Goal: Task Accomplishment & Management: Use online tool/utility

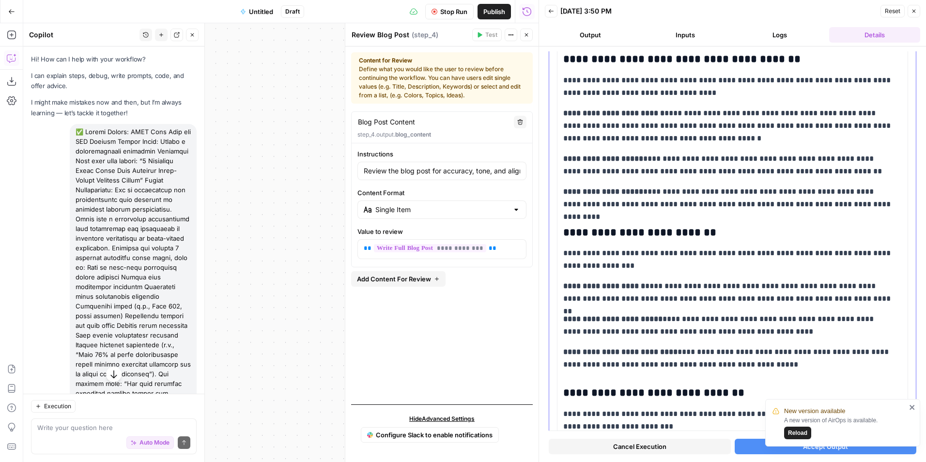
scroll to position [2993, 0]
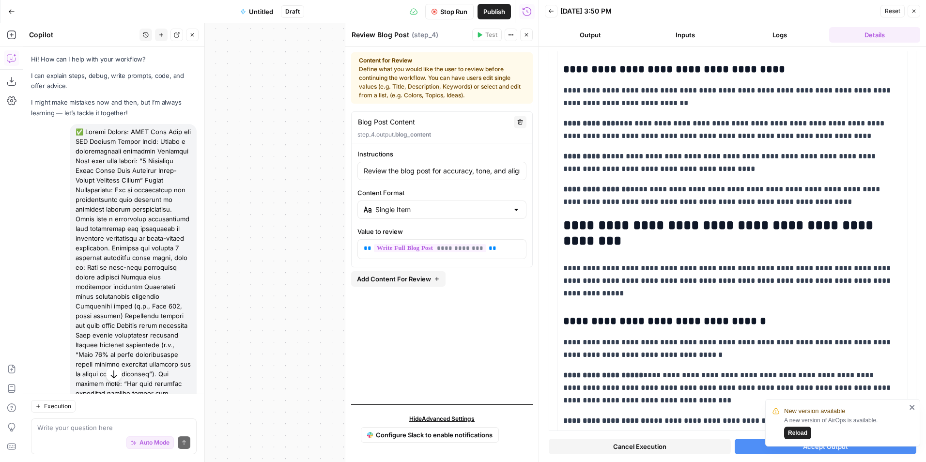
click at [593, 40] on button "Output" at bounding box center [590, 34] width 91 height 15
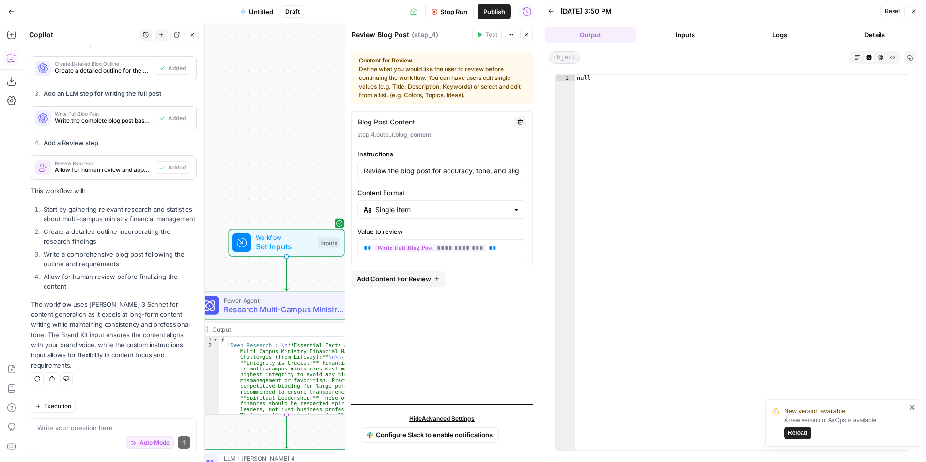
scroll to position [904, 0]
click at [793, 424] on div "A new version of AirOps is available. Reload" at bounding box center [845, 427] width 122 height 23
click at [793, 430] on span "Reload" at bounding box center [797, 433] width 19 height 9
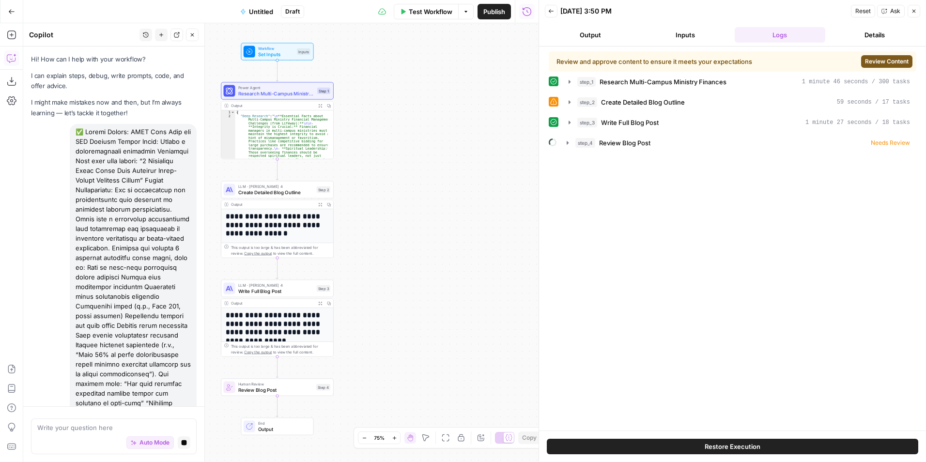
scroll to position [115, 0]
